Goal: Learn about a topic: Learn about a topic

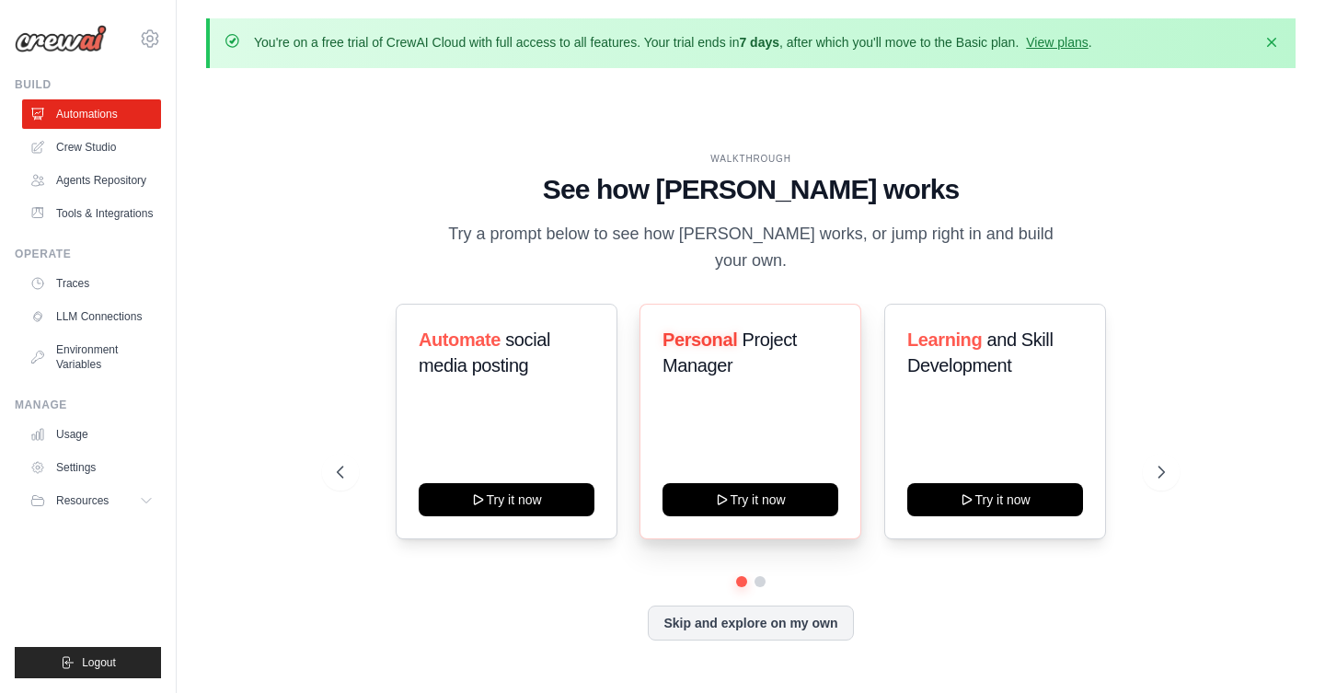
click at [742, 408] on div "Personal Project Manager Try it now" at bounding box center [750, 422] width 222 height 236
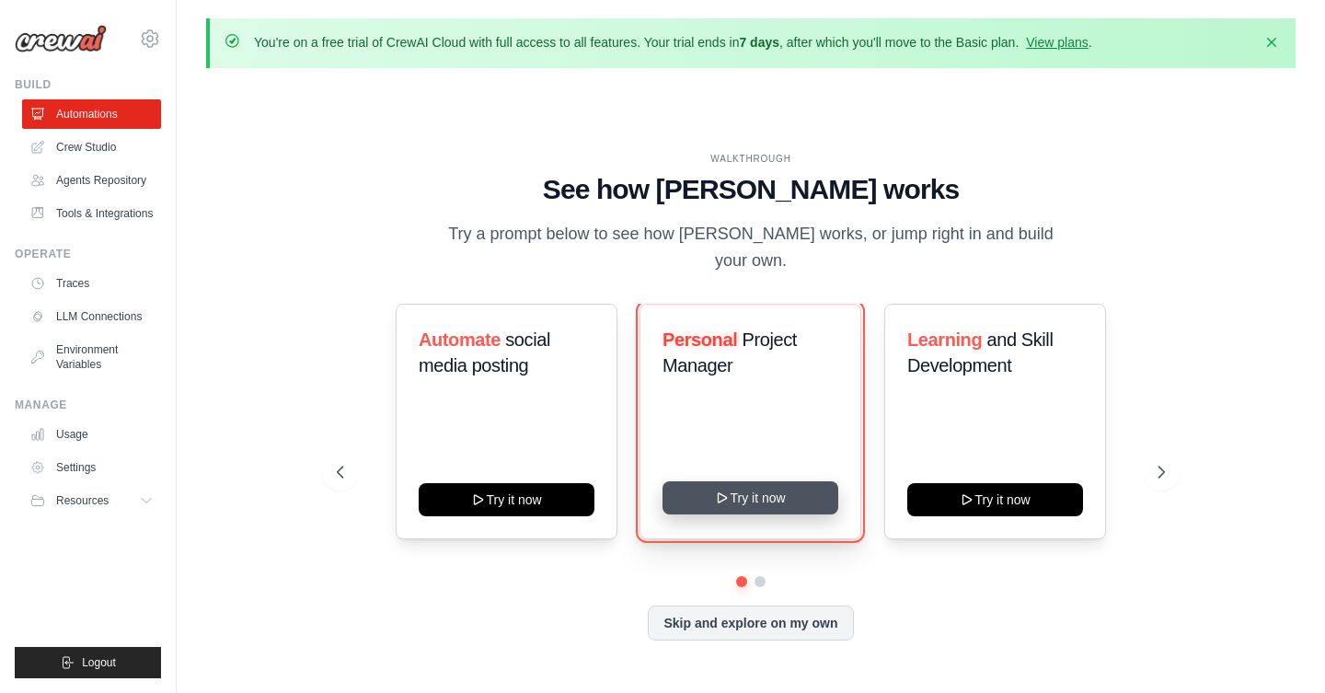
click at [745, 484] on button "Try it now" at bounding box center [750, 497] width 176 height 33
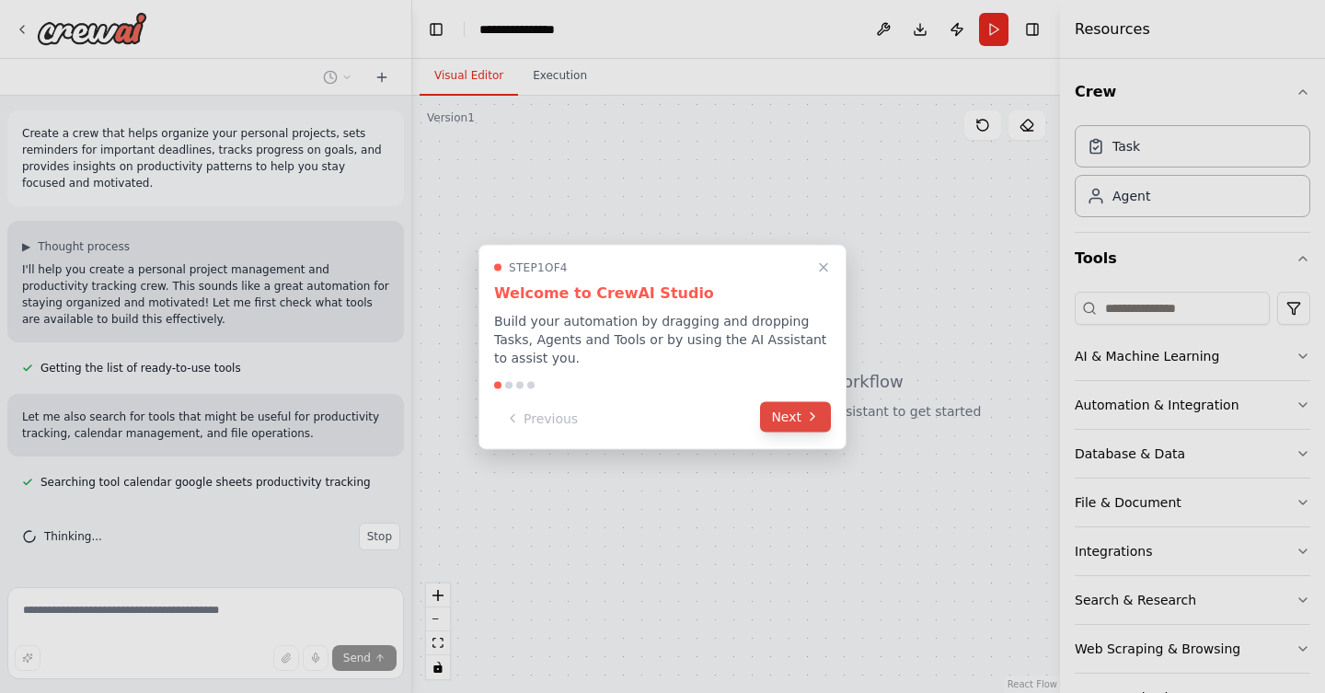
click at [801, 429] on button "Next" at bounding box center [795, 416] width 71 height 30
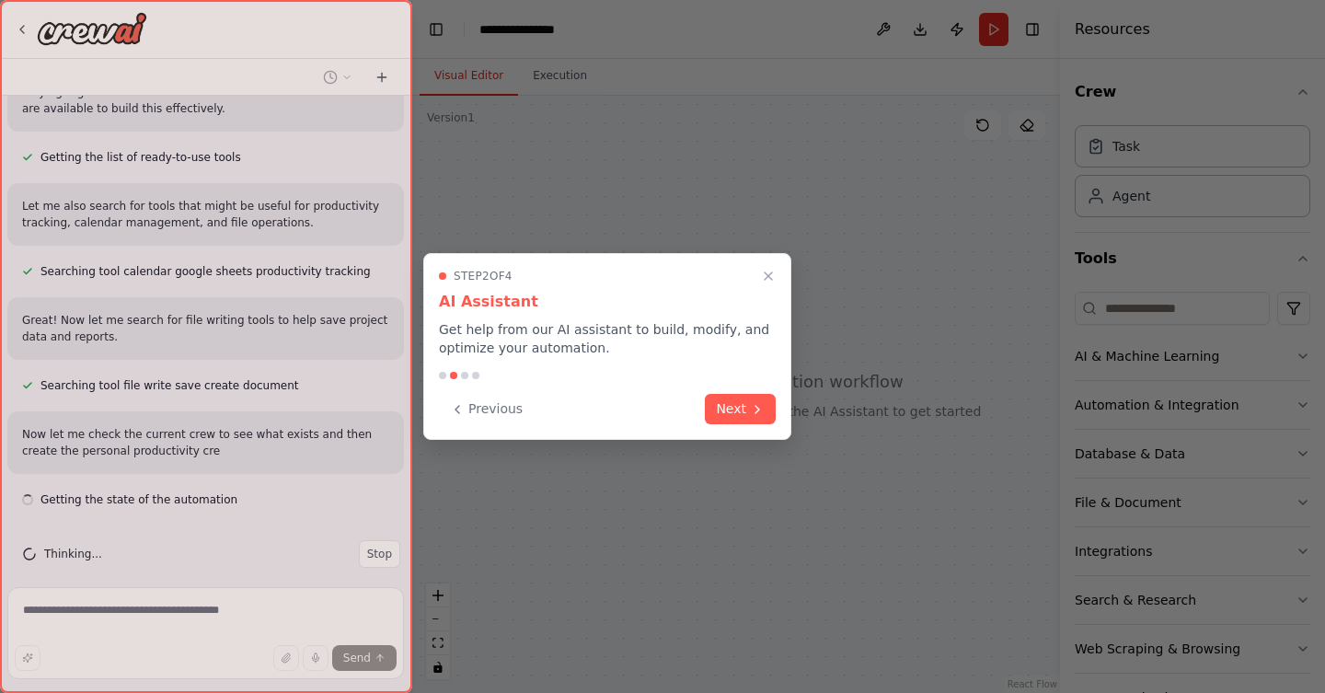
scroll to position [227, 0]
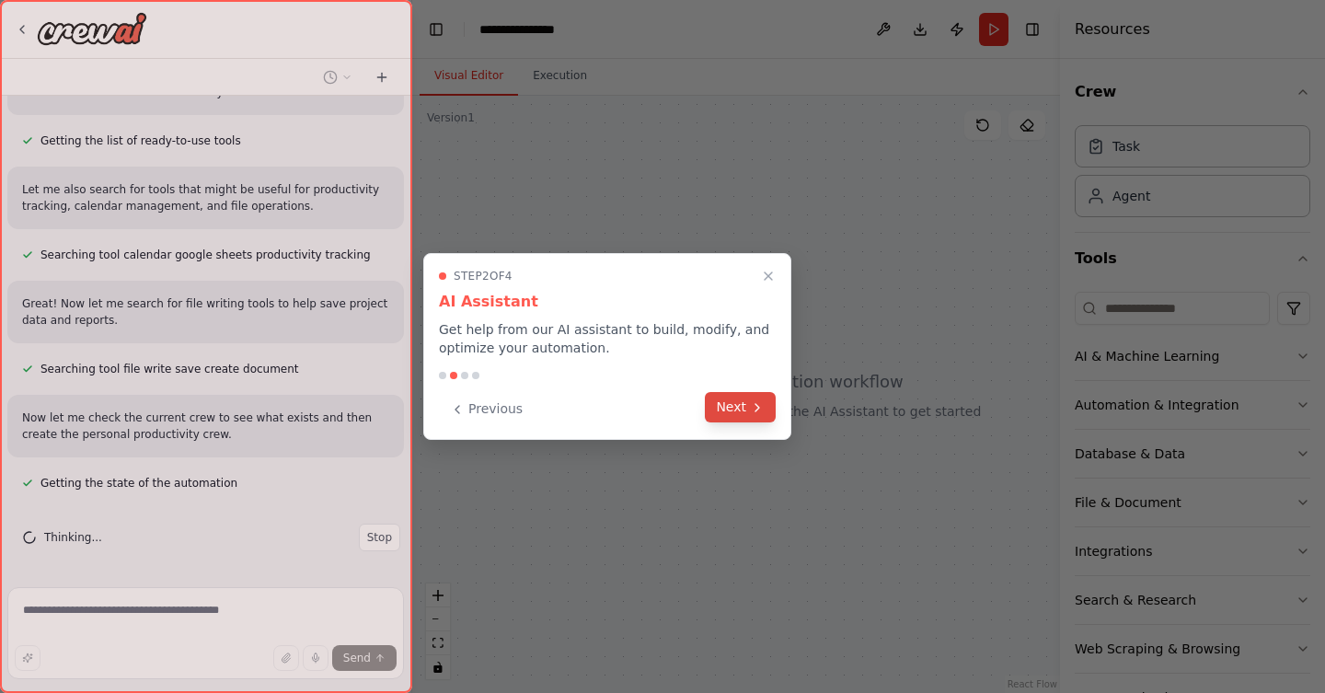
click at [742, 405] on button "Next" at bounding box center [740, 407] width 71 height 30
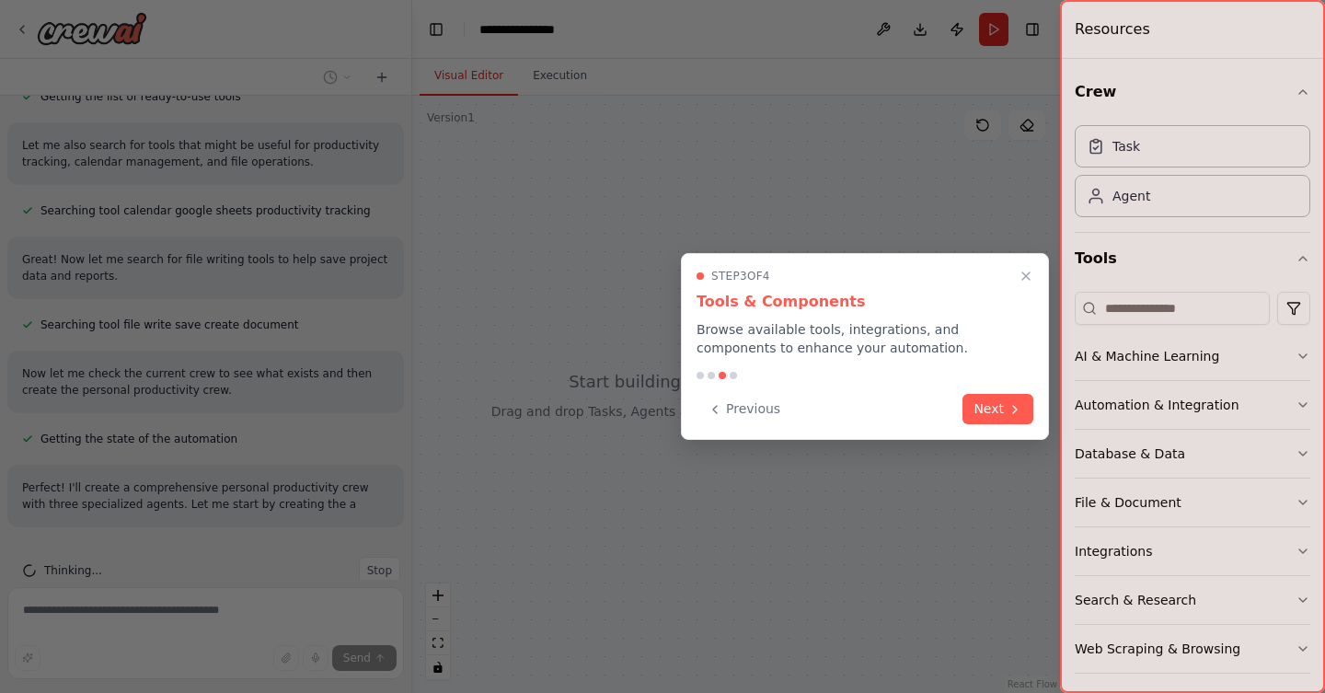
scroll to position [304, 0]
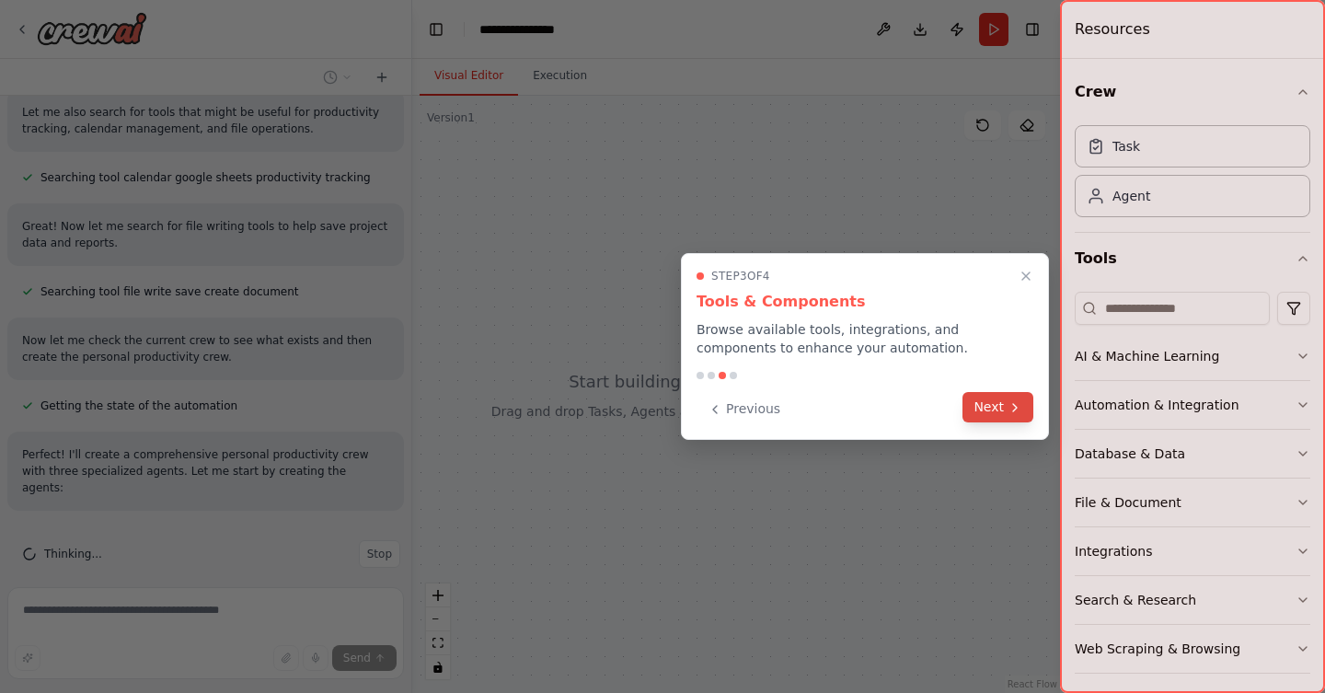
click at [994, 407] on button "Next" at bounding box center [997, 407] width 71 height 30
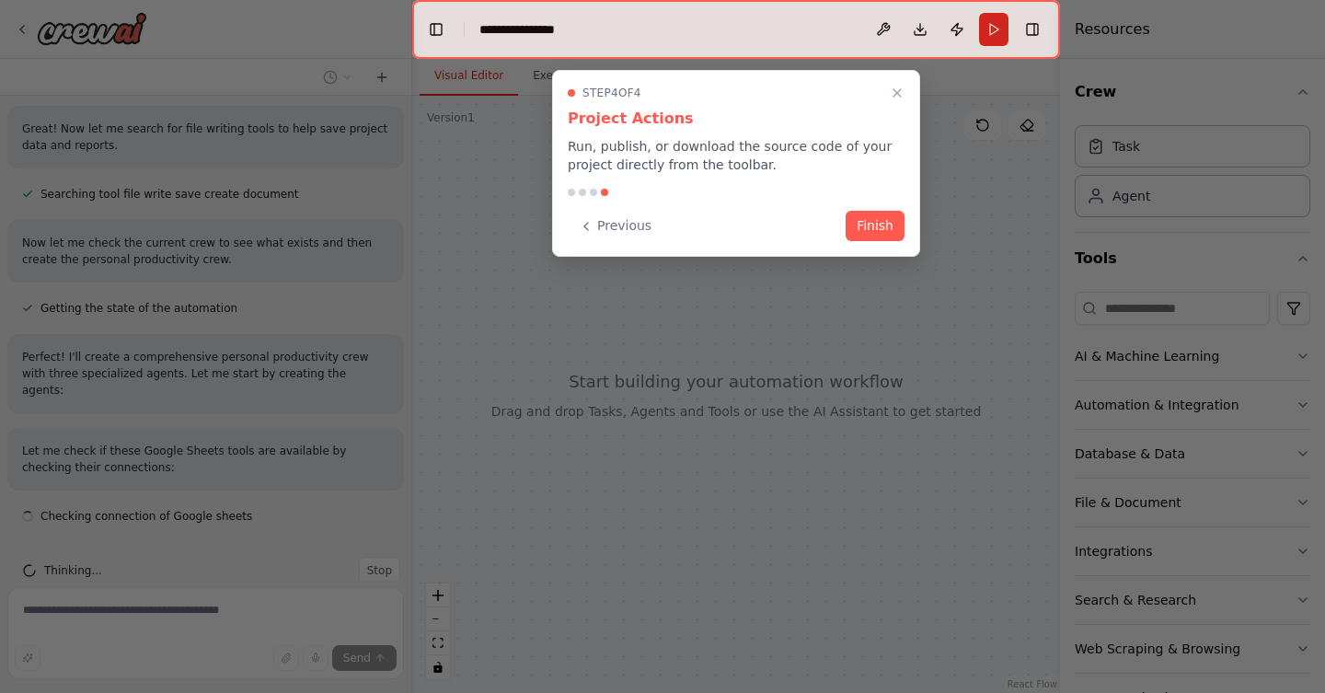
scroll to position [419, 0]
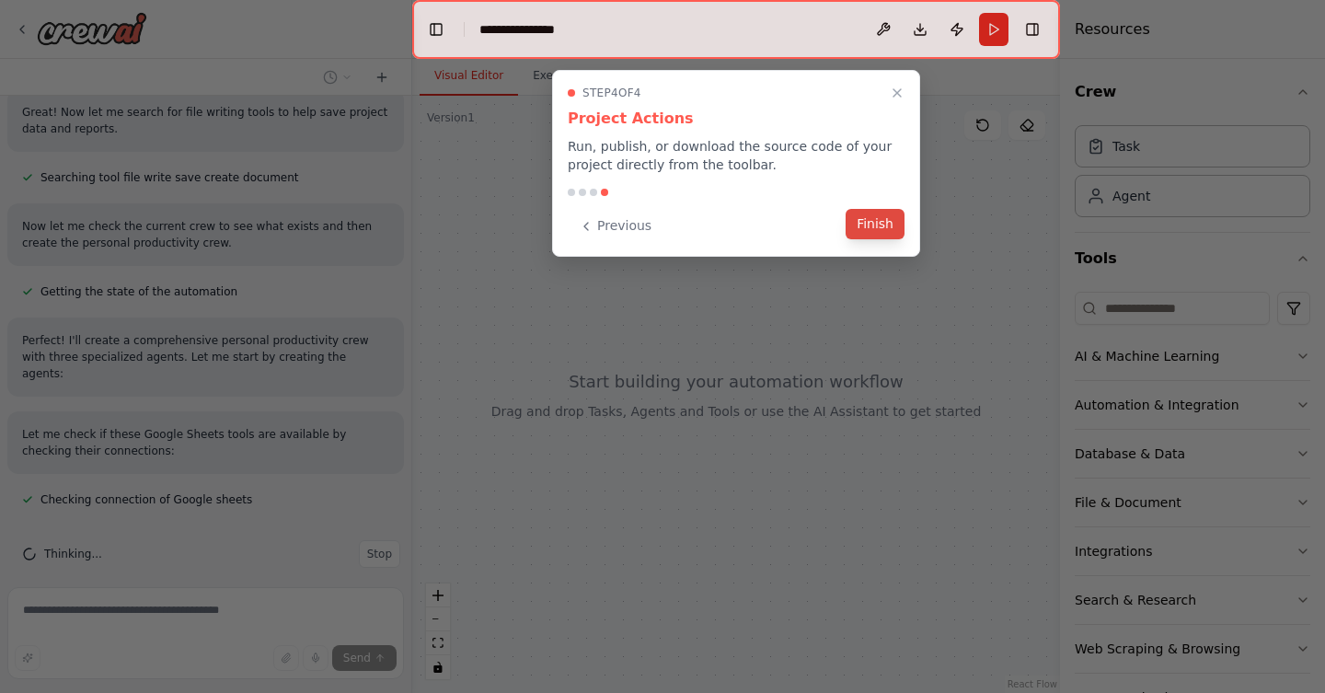
click at [890, 238] on button "Finish" at bounding box center [874, 224] width 59 height 30
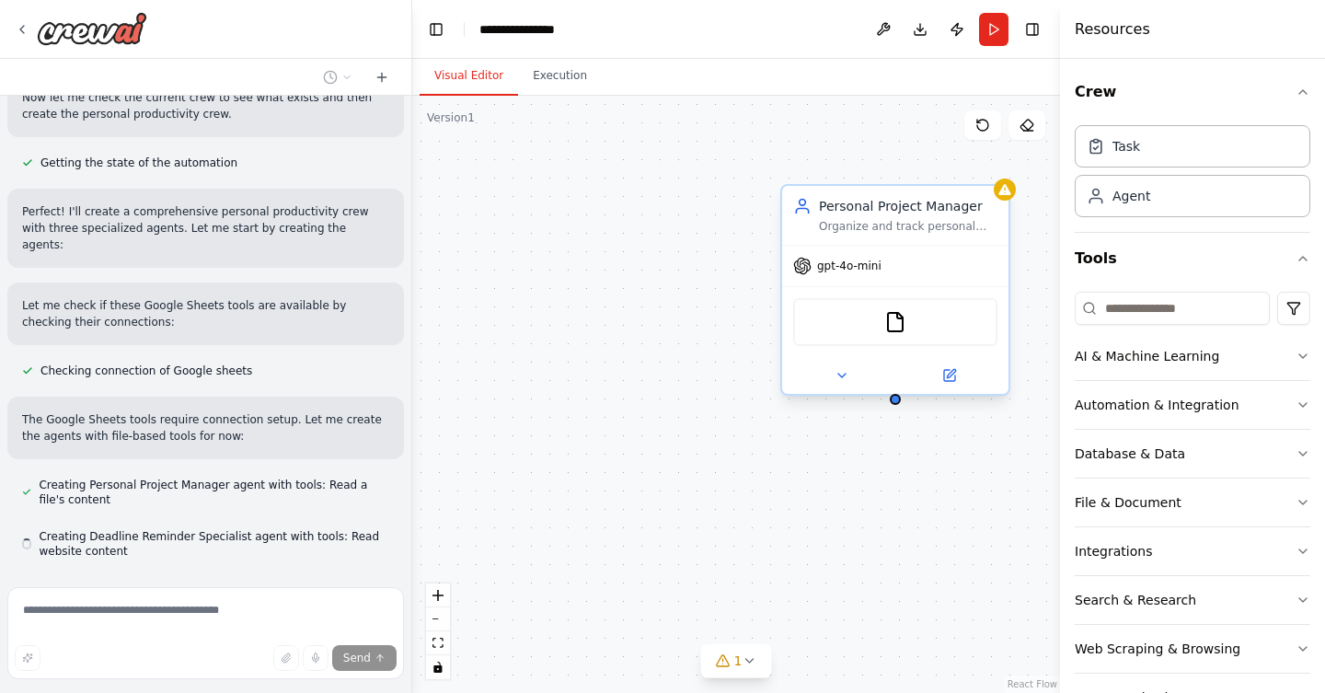
scroll to position [599, 0]
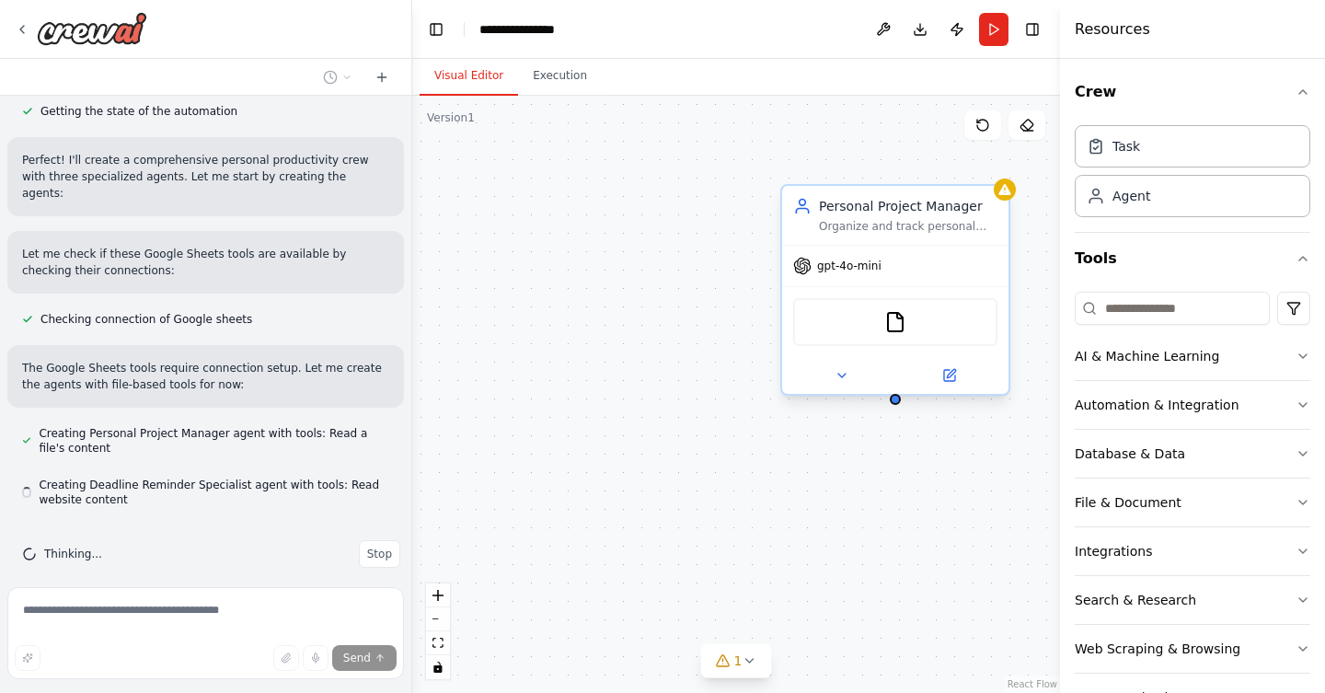
click at [893, 282] on div "gpt-4o-mini" at bounding box center [895, 266] width 226 height 40
click at [896, 275] on div "gpt-4o-mini" at bounding box center [895, 266] width 226 height 40
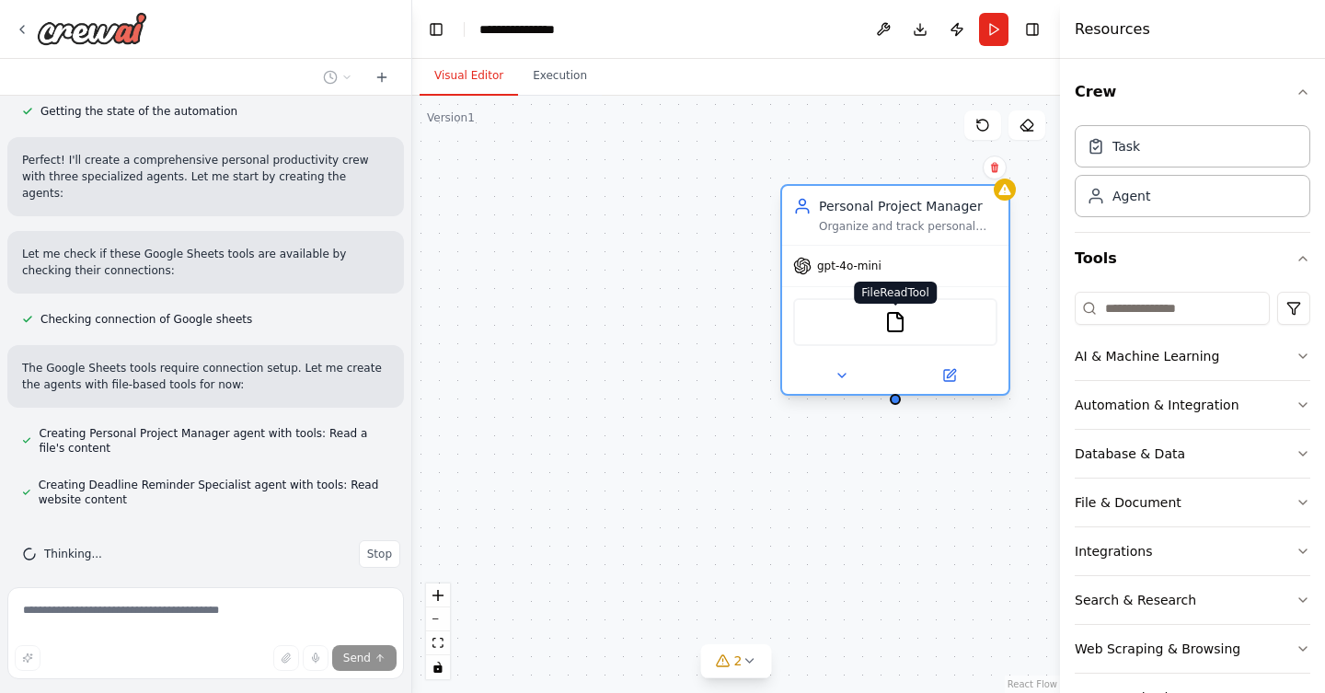
click at [905, 327] on img at bounding box center [895, 322] width 22 height 22
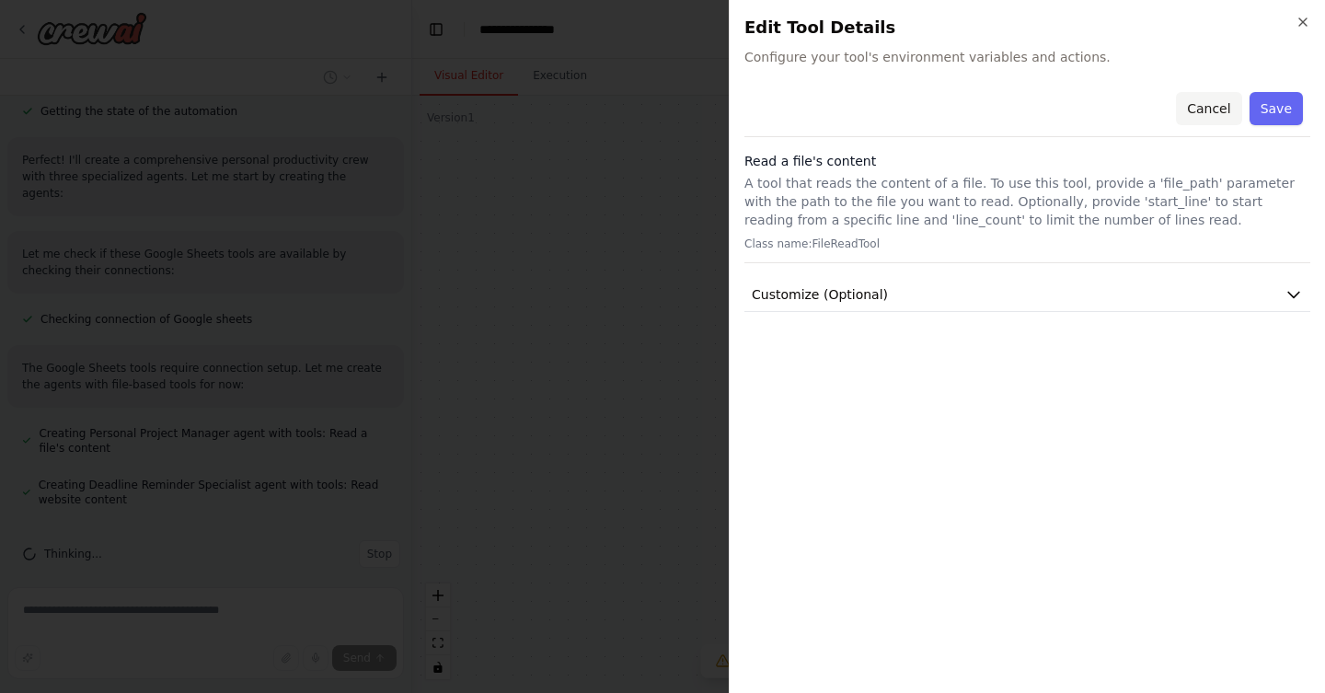
scroll to position [650, 0]
click at [1217, 112] on button "Cancel" at bounding box center [1208, 108] width 65 height 33
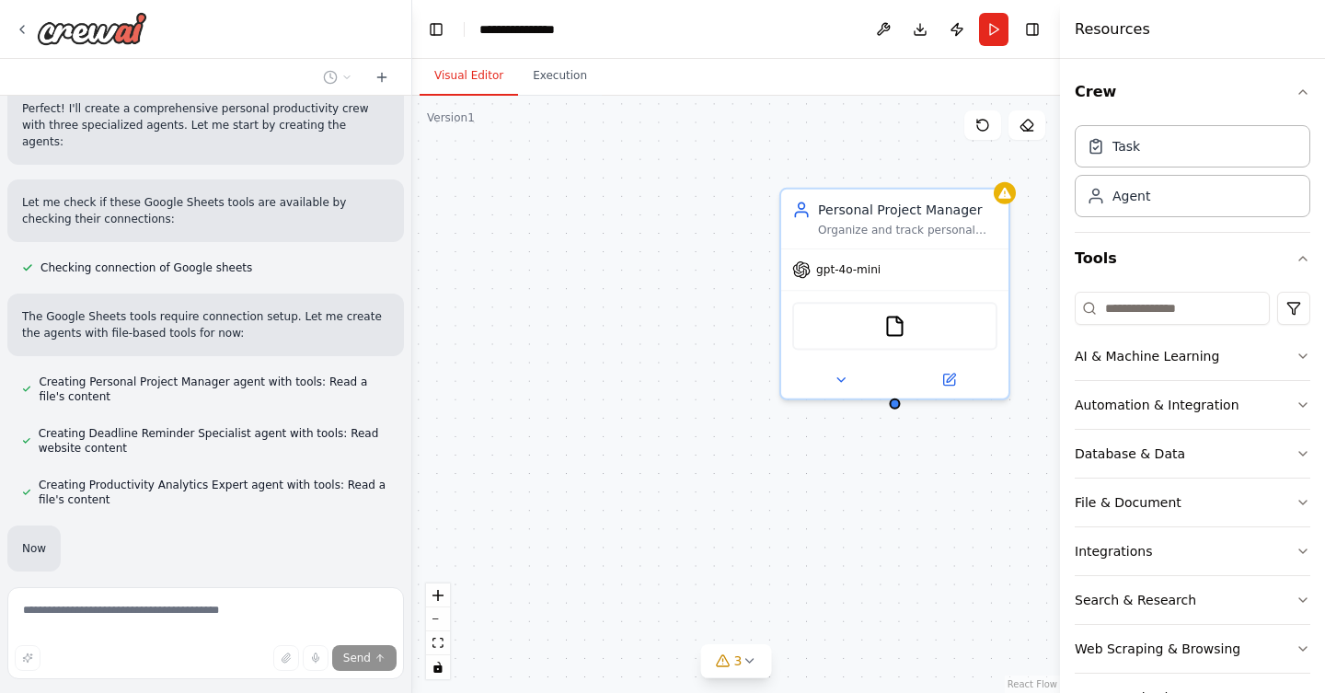
scroll to position [748, 0]
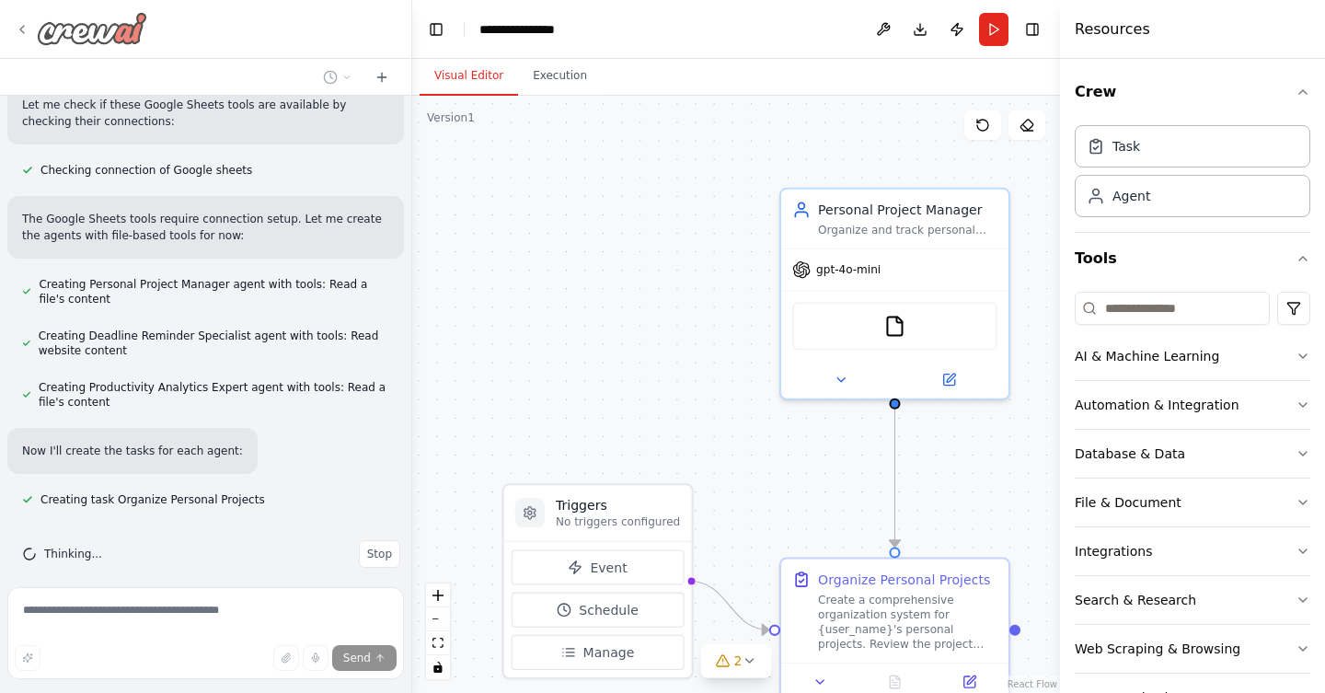
click at [17, 27] on icon at bounding box center [22, 29] width 15 height 15
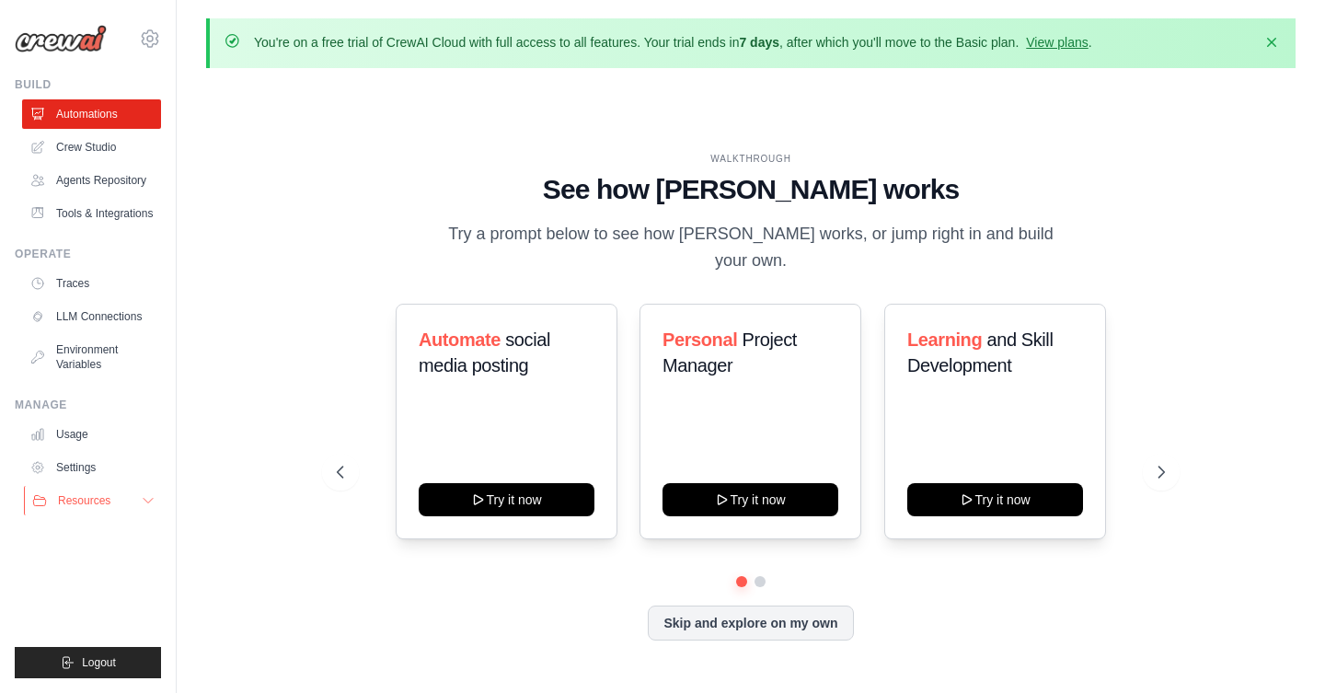
click at [148, 508] on icon at bounding box center [148, 500] width 15 height 15
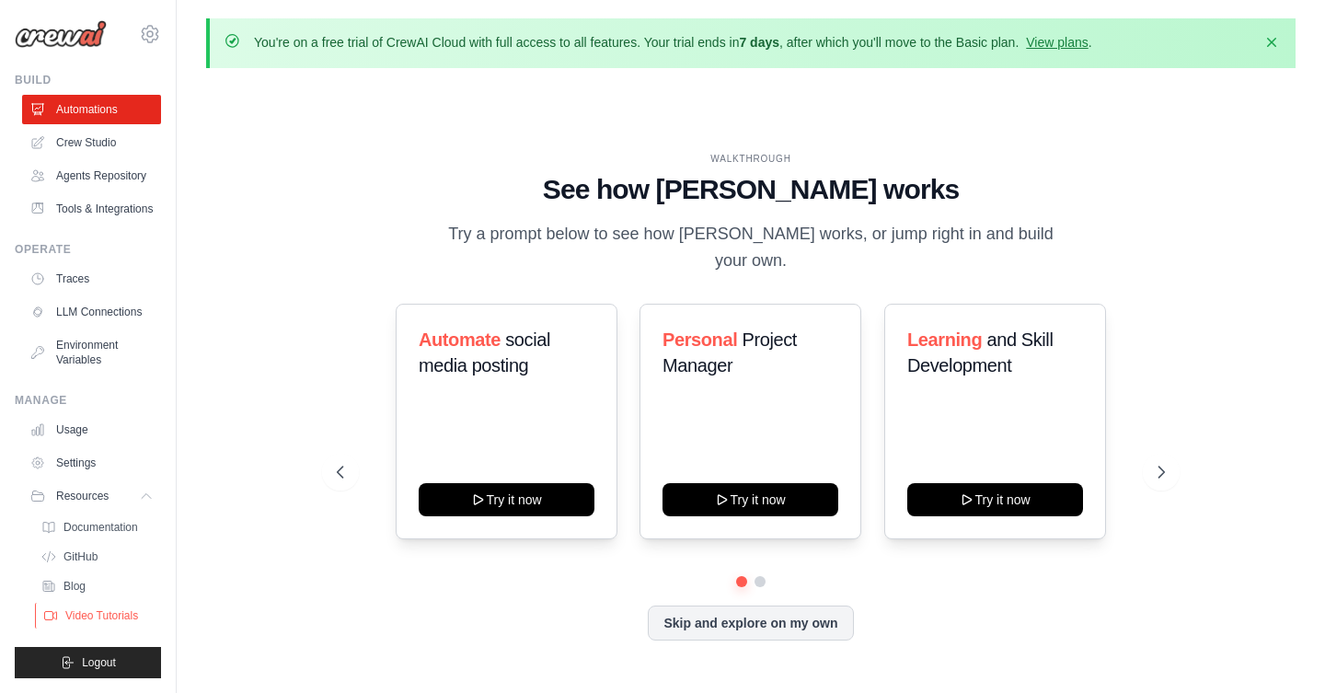
click at [121, 607] on link "Video Tutorials" at bounding box center [99, 616] width 128 height 26
click at [68, 20] on img at bounding box center [61, 34] width 92 height 28
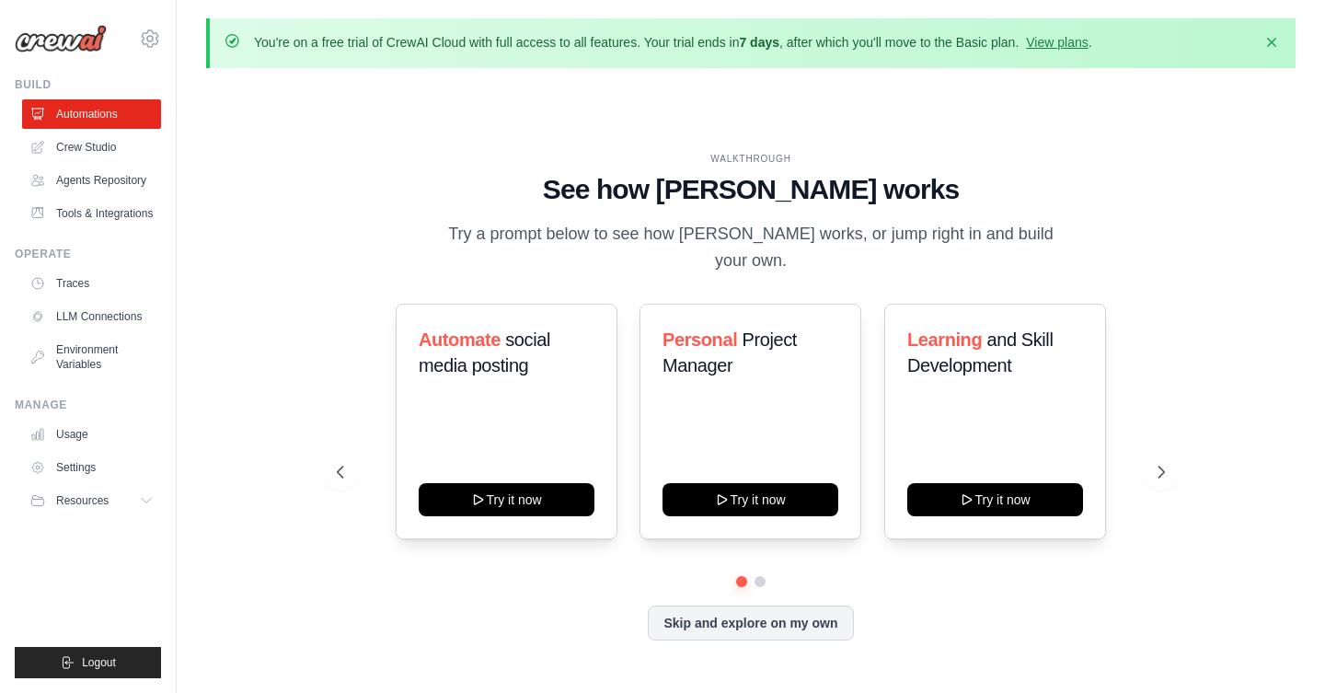
scroll to position [0, 0]
click at [63, 45] on img at bounding box center [61, 39] width 92 height 28
click at [144, 31] on icon at bounding box center [150, 39] width 22 height 22
click at [144, 31] on icon at bounding box center [150, 38] width 17 height 16
click at [120, 515] on button "Resources" at bounding box center [93, 500] width 139 height 29
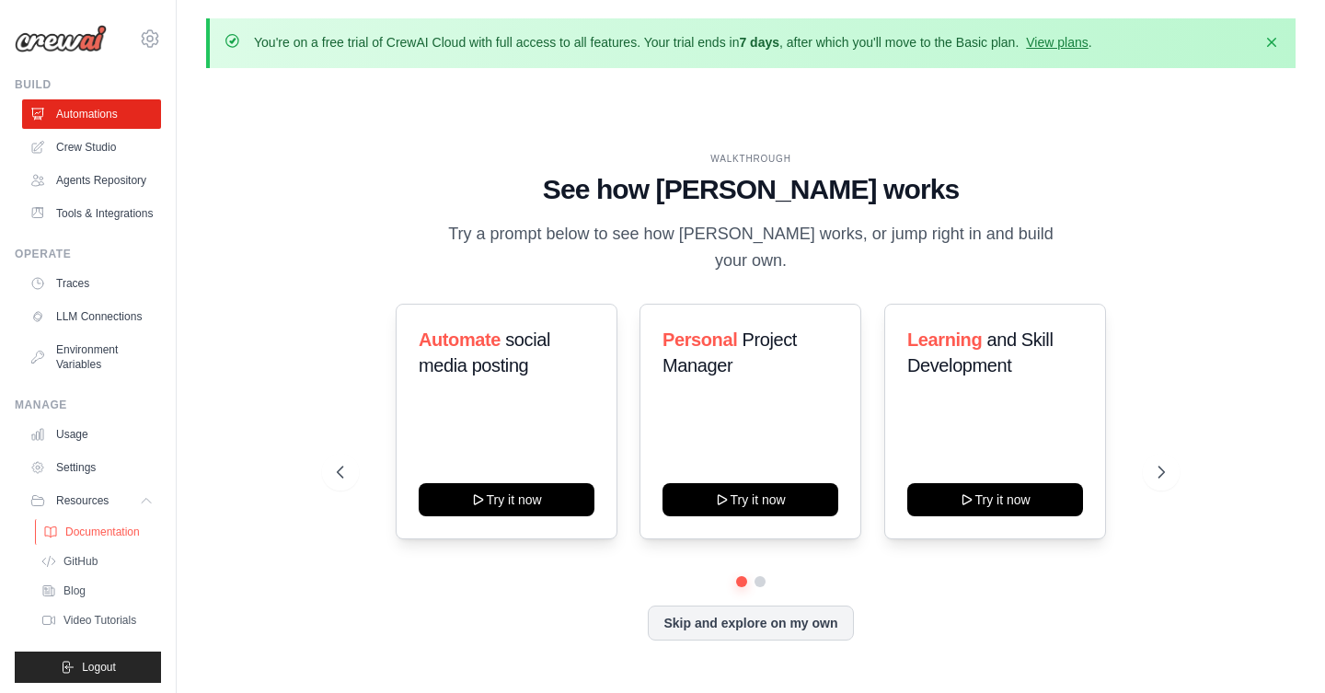
click at [117, 539] on span "Documentation" at bounding box center [102, 531] width 75 height 15
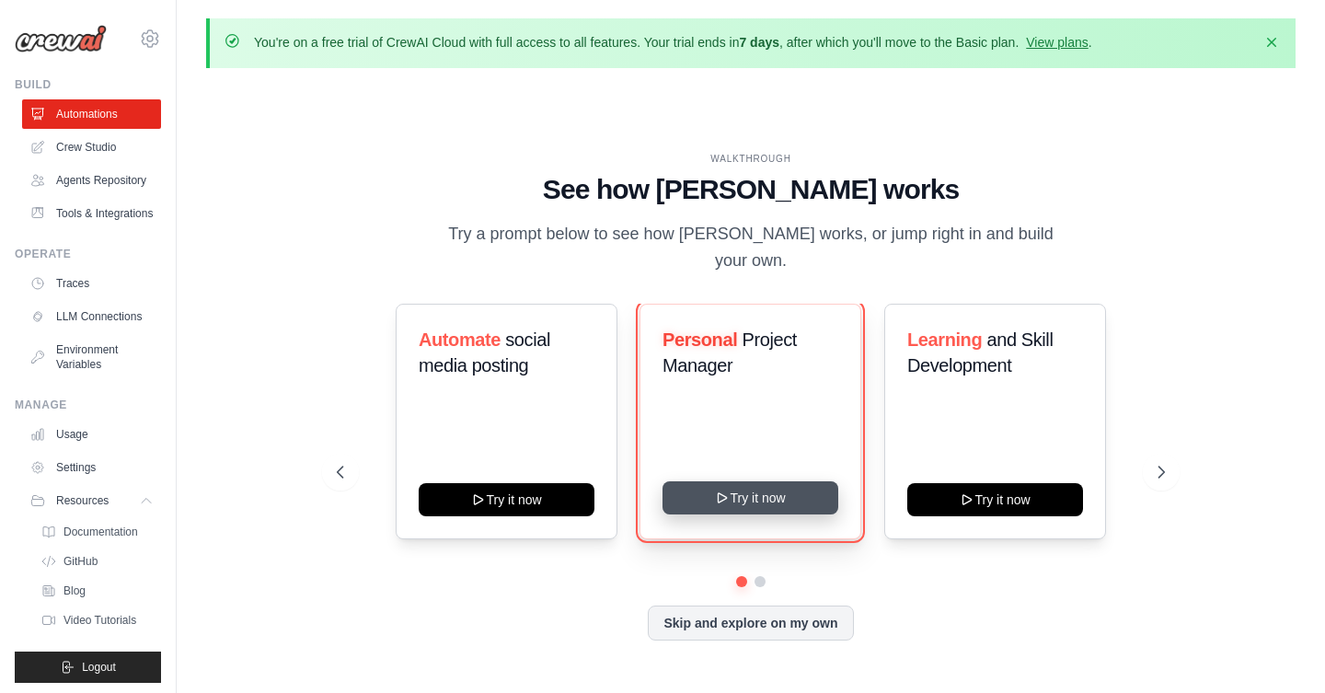
click at [808, 498] on button "Try it now" at bounding box center [750, 497] width 176 height 33
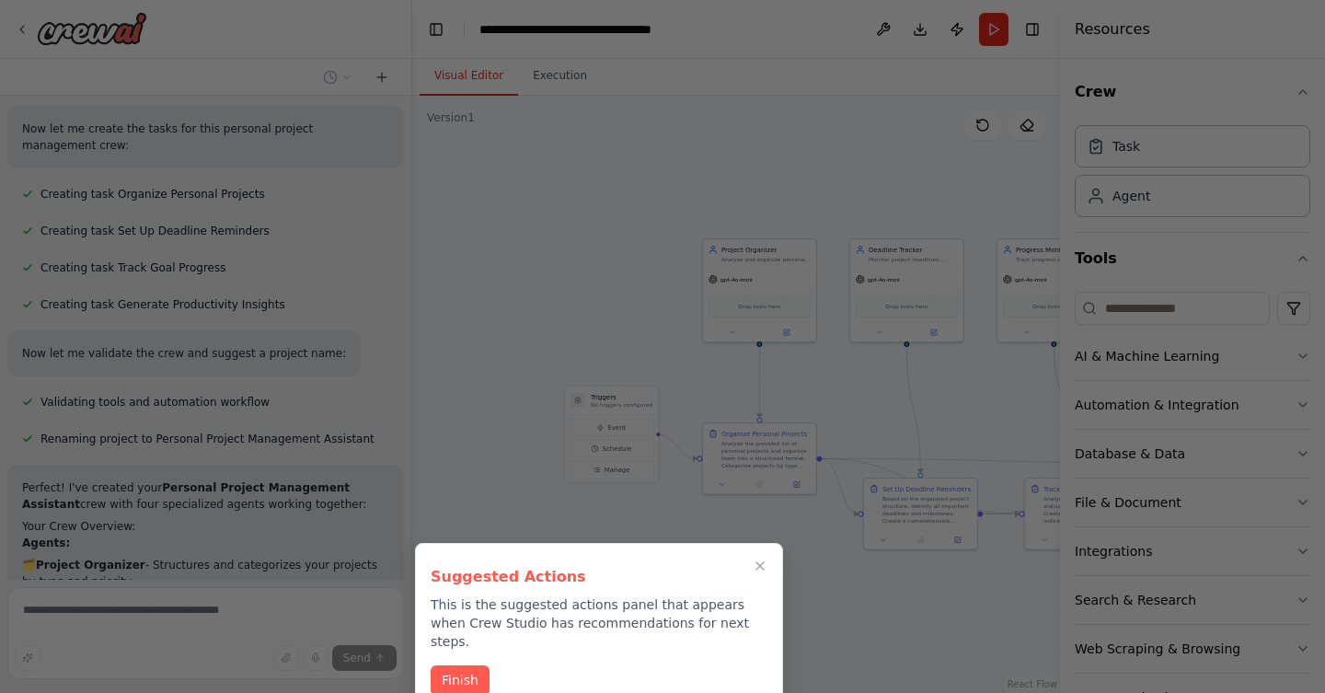
scroll to position [1528, 0]
